Goal: Task Accomplishment & Management: Manage account settings

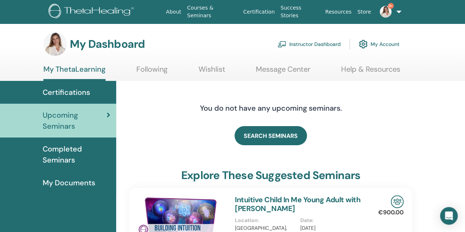
click at [293, 45] on link "Instructor Dashboard" at bounding box center [309, 44] width 63 height 16
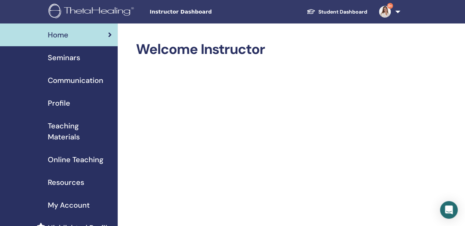
click at [57, 58] on span "Seminars" at bounding box center [64, 57] width 32 height 11
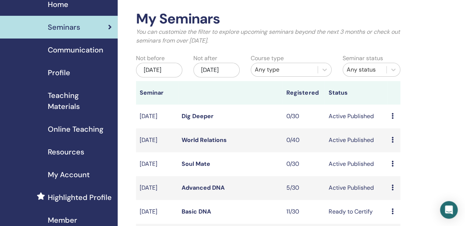
scroll to position [74, 0]
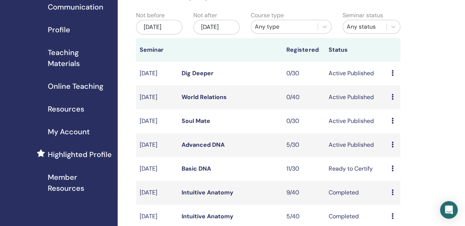
click at [197, 149] on link "Advanced DNA" at bounding box center [203, 145] width 43 height 8
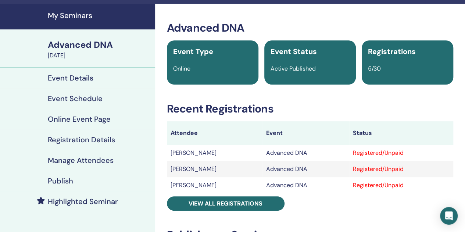
scroll to position [37, 0]
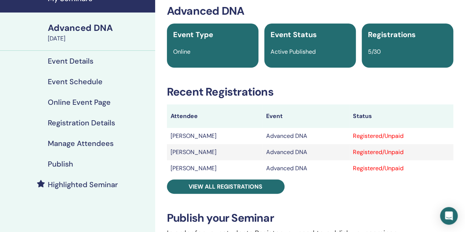
click at [87, 143] on h4 "Manage Attendees" at bounding box center [81, 143] width 66 height 9
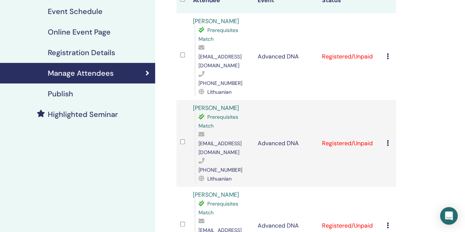
scroll to position [110, 0]
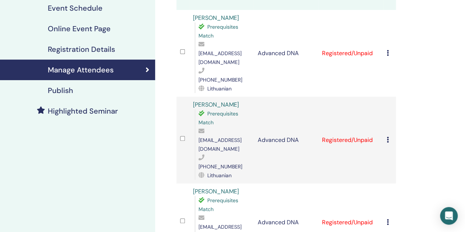
click at [387, 137] on icon at bounding box center [388, 140] width 2 height 6
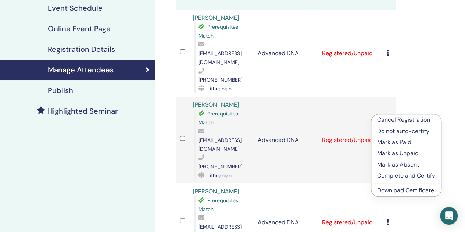
click at [393, 164] on p "Mark as Absent" at bounding box center [406, 164] width 58 height 9
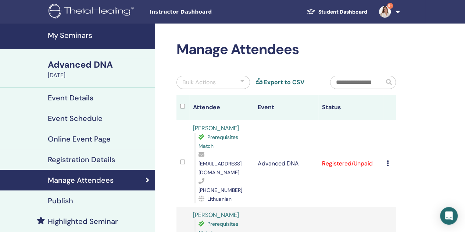
click at [241, 83] on div at bounding box center [242, 82] width 4 height 9
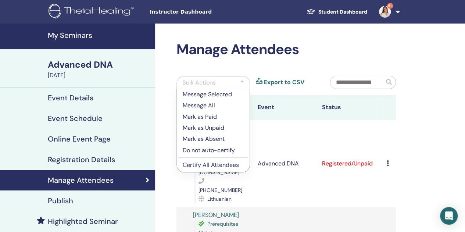
click at [212, 117] on p "Mark as Paid" at bounding box center [213, 116] width 61 height 9
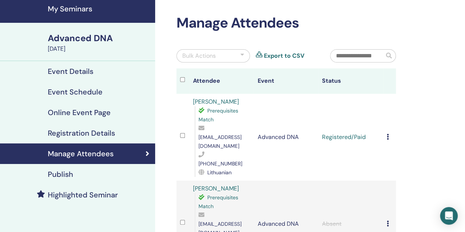
scroll to position [37, 0]
